Goal: Obtain resource: Download file/media

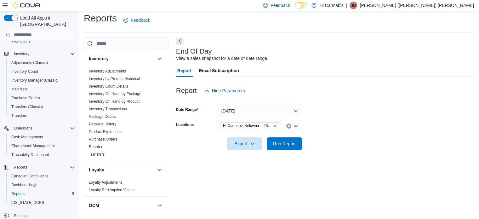
scroll to position [169, 0]
click at [140, 94] on link "Inventory On Hand by Package" at bounding box center [115, 96] width 53 height 4
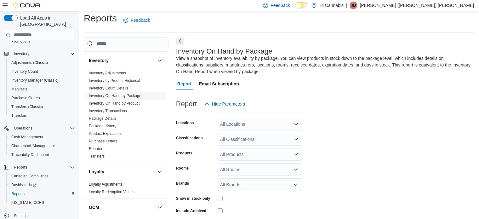
scroll to position [28, 0]
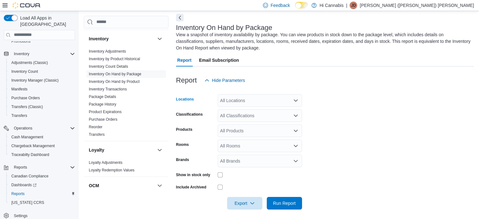
click at [246, 102] on div "All Locations" at bounding box center [260, 100] width 84 height 13
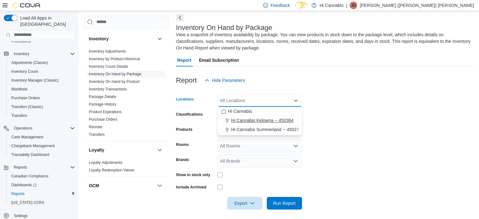
click at [243, 117] on span "Hi Cannabis Kelowna -- 450364" at bounding box center [262, 120] width 62 height 6
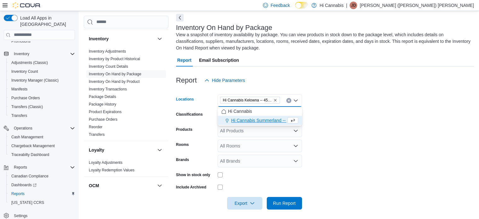
drag, startPoint x: 379, startPoint y: 81, endPoint x: 301, endPoint y: 130, distance: 92.6
click at [376, 83] on div "Report Hide Parameters" at bounding box center [325, 80] width 298 height 13
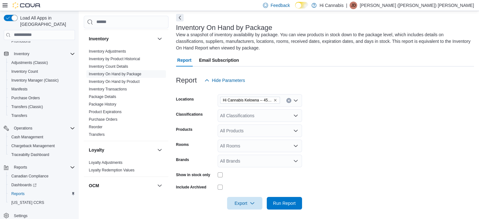
click at [288, 116] on div "All Classifications" at bounding box center [260, 115] width 84 height 13
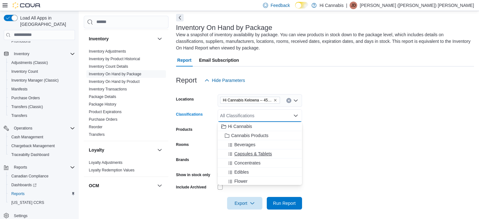
click at [274, 151] on div "Capsules & Tablets" at bounding box center [259, 154] width 77 height 6
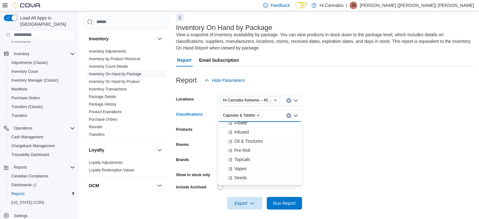
scroll to position [63, 0]
click at [258, 142] on div "Topicals" at bounding box center [259, 145] width 77 height 6
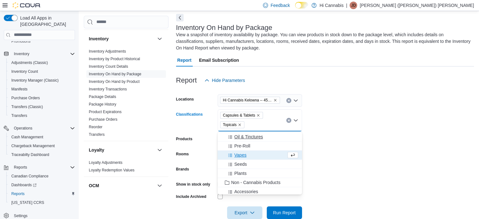
click at [262, 137] on span "Oil & Tinctures" at bounding box center [248, 137] width 29 height 6
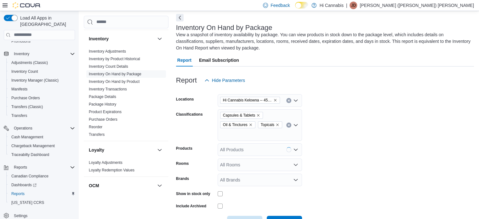
click at [370, 87] on div at bounding box center [325, 91] width 298 height 8
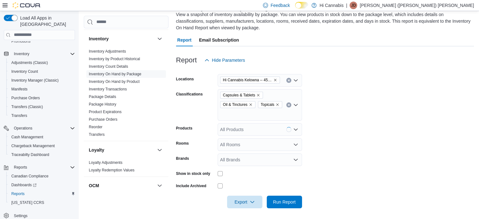
scroll to position [49, 0]
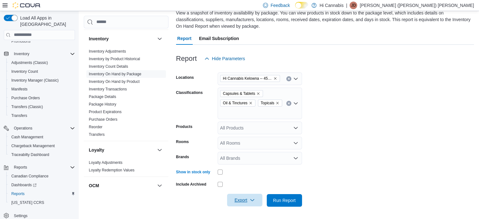
click at [243, 201] on span "Export" at bounding box center [245, 200] width 28 height 13
click at [258, 161] on span "Export to Excel" at bounding box center [245, 161] width 28 height 5
